Goal: Navigation & Orientation: Find specific page/section

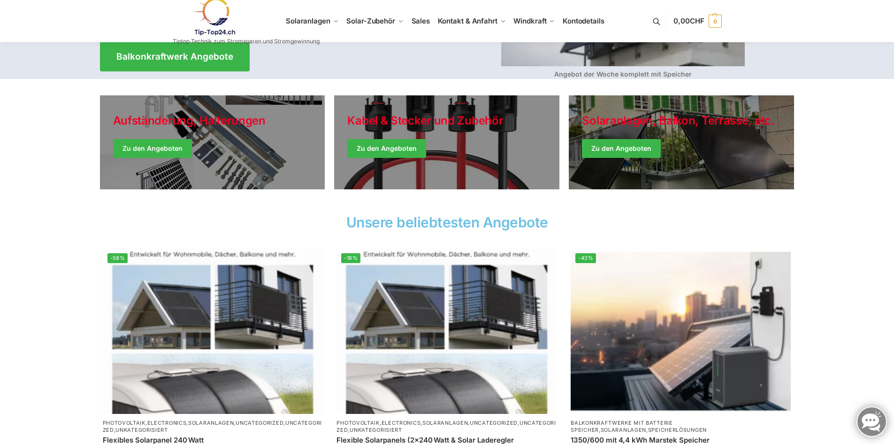
scroll to position [235, 0]
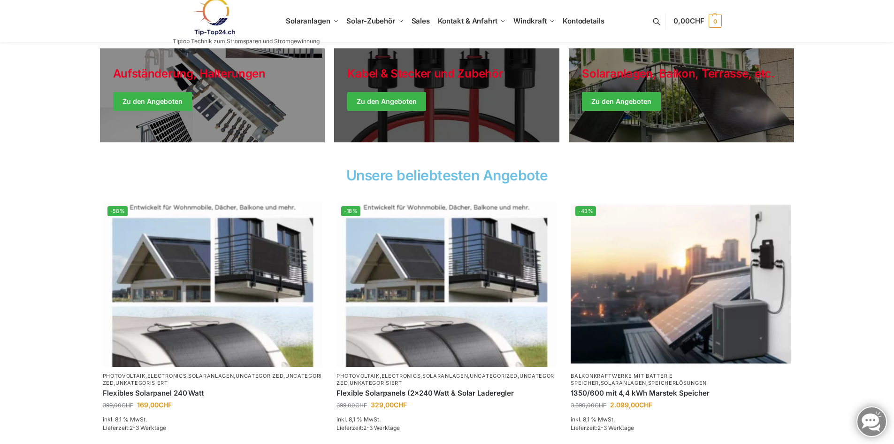
click at [394, 103] on link "Holiday Style" at bounding box center [446, 95] width 225 height 94
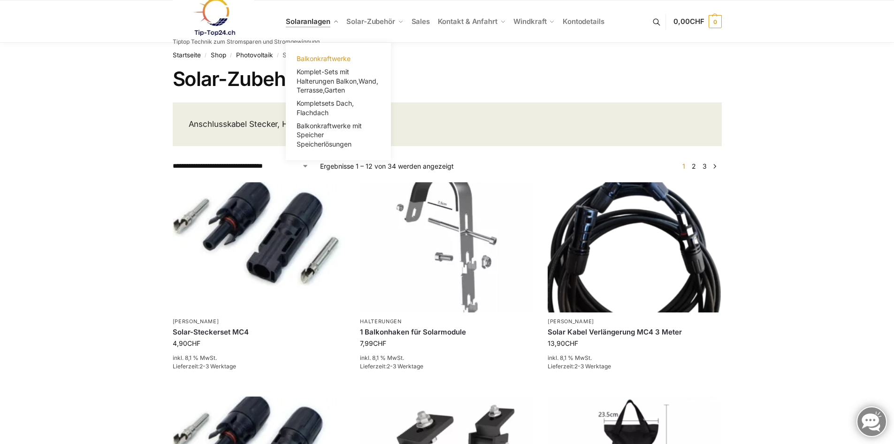
click at [322, 58] on span "Balkonkraftwerke" at bounding box center [324, 58] width 54 height 8
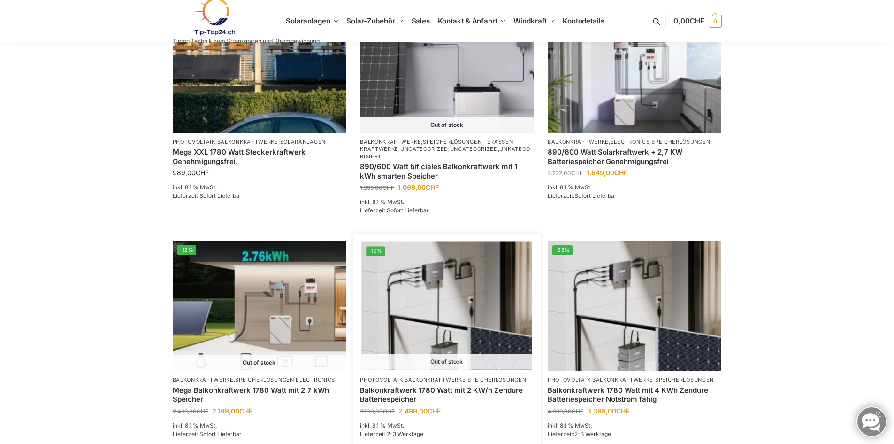
scroll to position [704, 0]
